Goal: Information Seeking & Learning: Learn about a topic

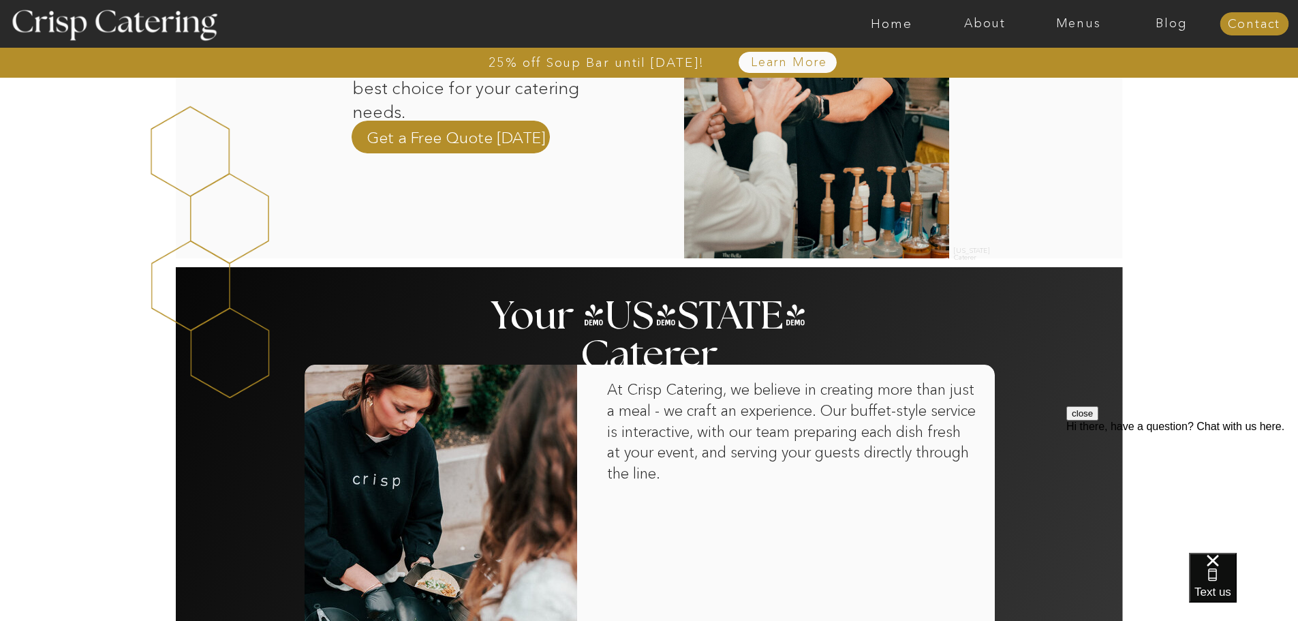
scroll to position [613, 0]
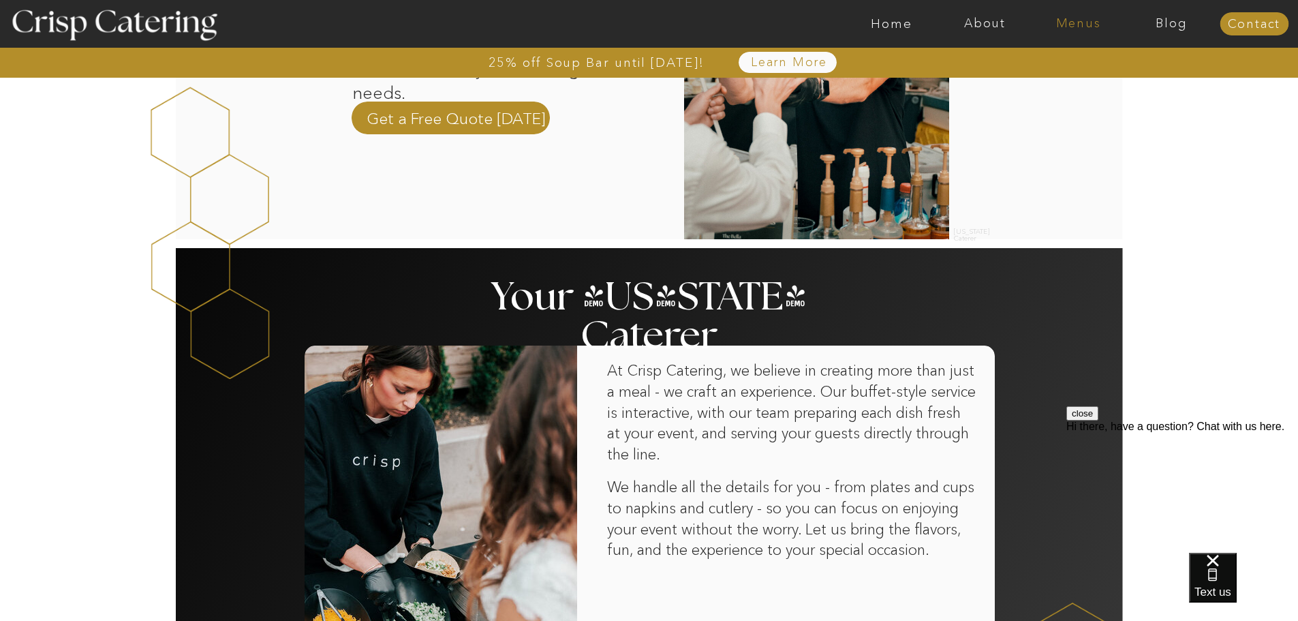
click at [1074, 28] on nav "Menus" at bounding box center [1077, 24] width 93 height 14
click at [1082, 61] on nav "Summer (Mar-Aug)" at bounding box center [1082, 61] width 122 height 13
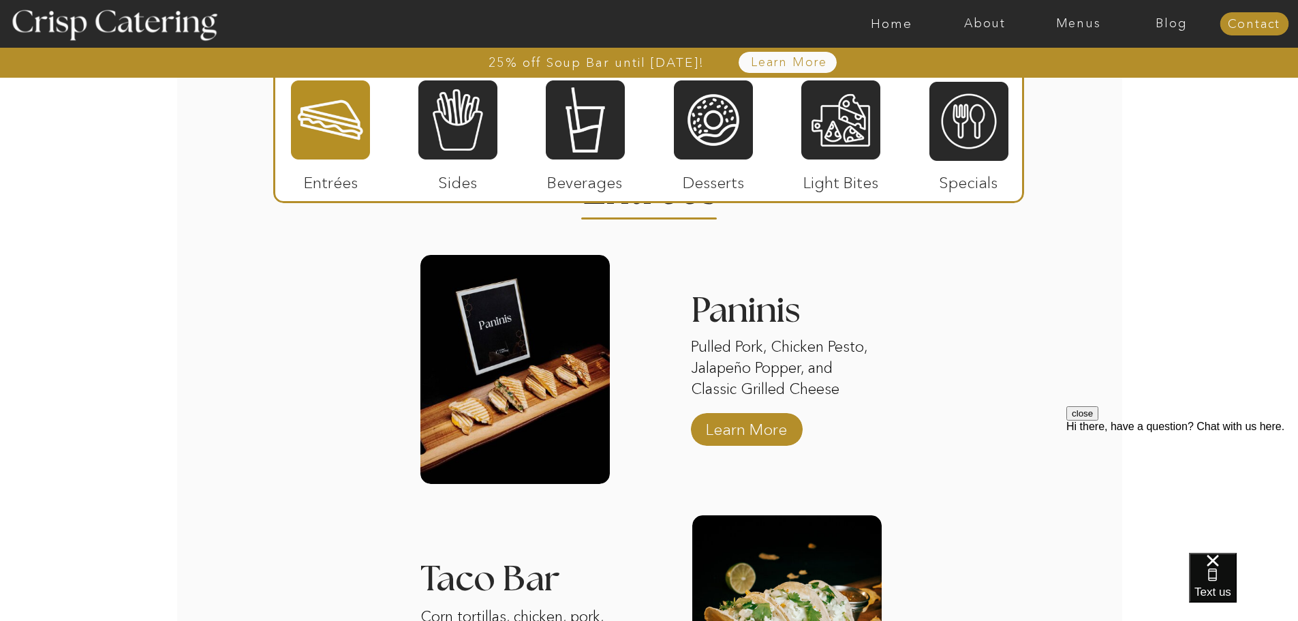
scroll to position [1294, 0]
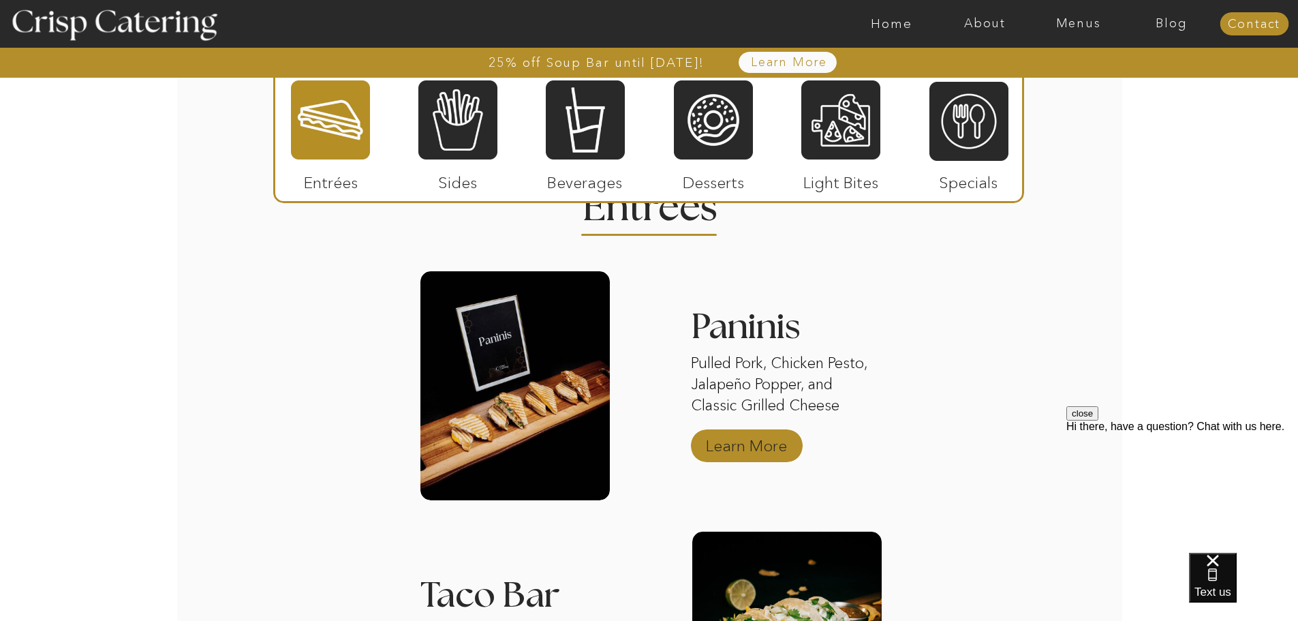
click at [751, 444] on p "Learn More" at bounding box center [746, 442] width 91 height 40
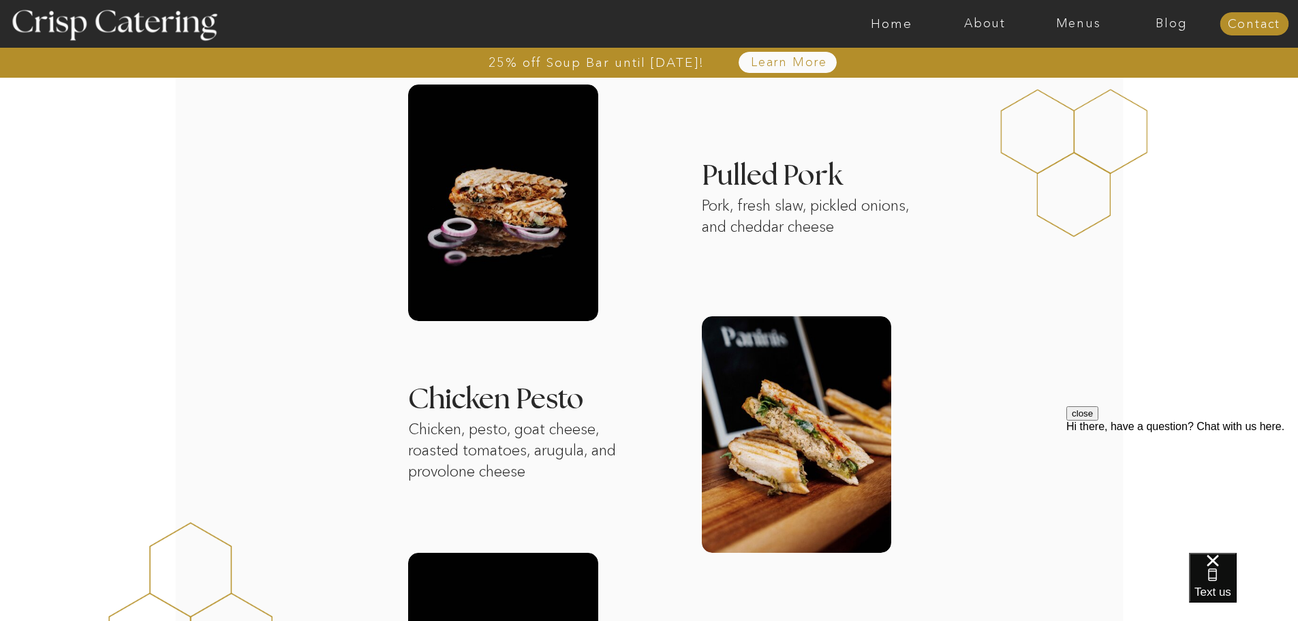
scroll to position [364, 0]
